Goal: Task Accomplishment & Management: Use online tool/utility

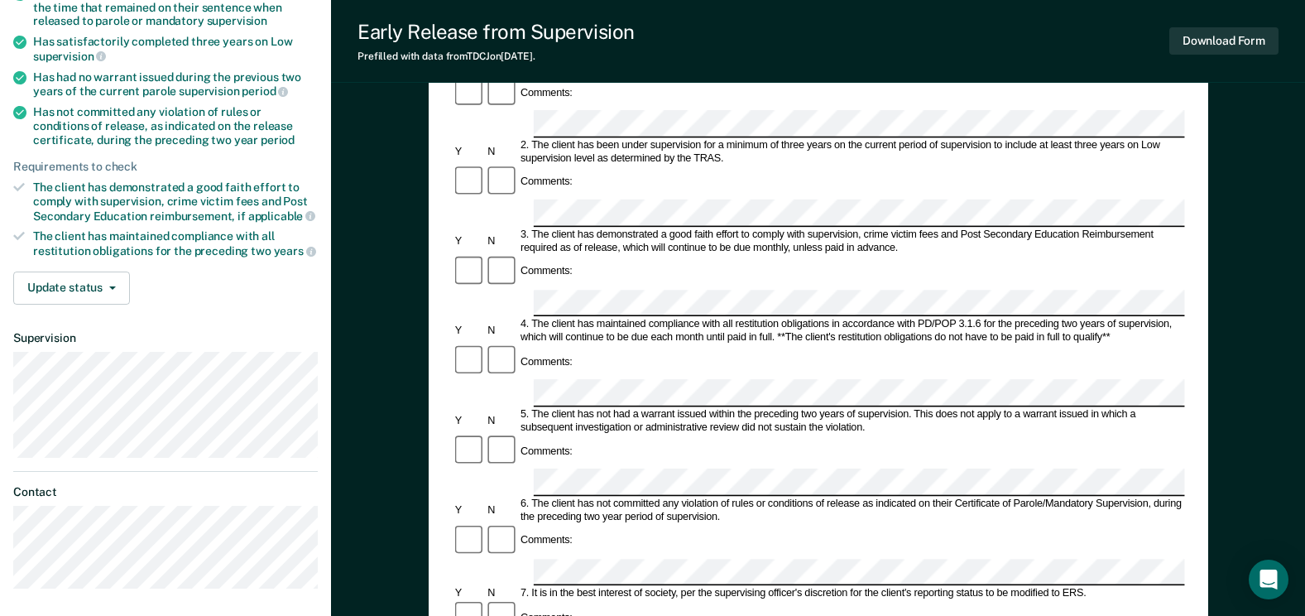
scroll to position [248, 0]
click at [1088, 12] on div "Early Release from Supervision Prefilled with data from TDCJ on [DATE] . Downlo…" at bounding box center [818, 41] width 974 height 83
